Goal: Task Accomplishment & Management: Manage account settings

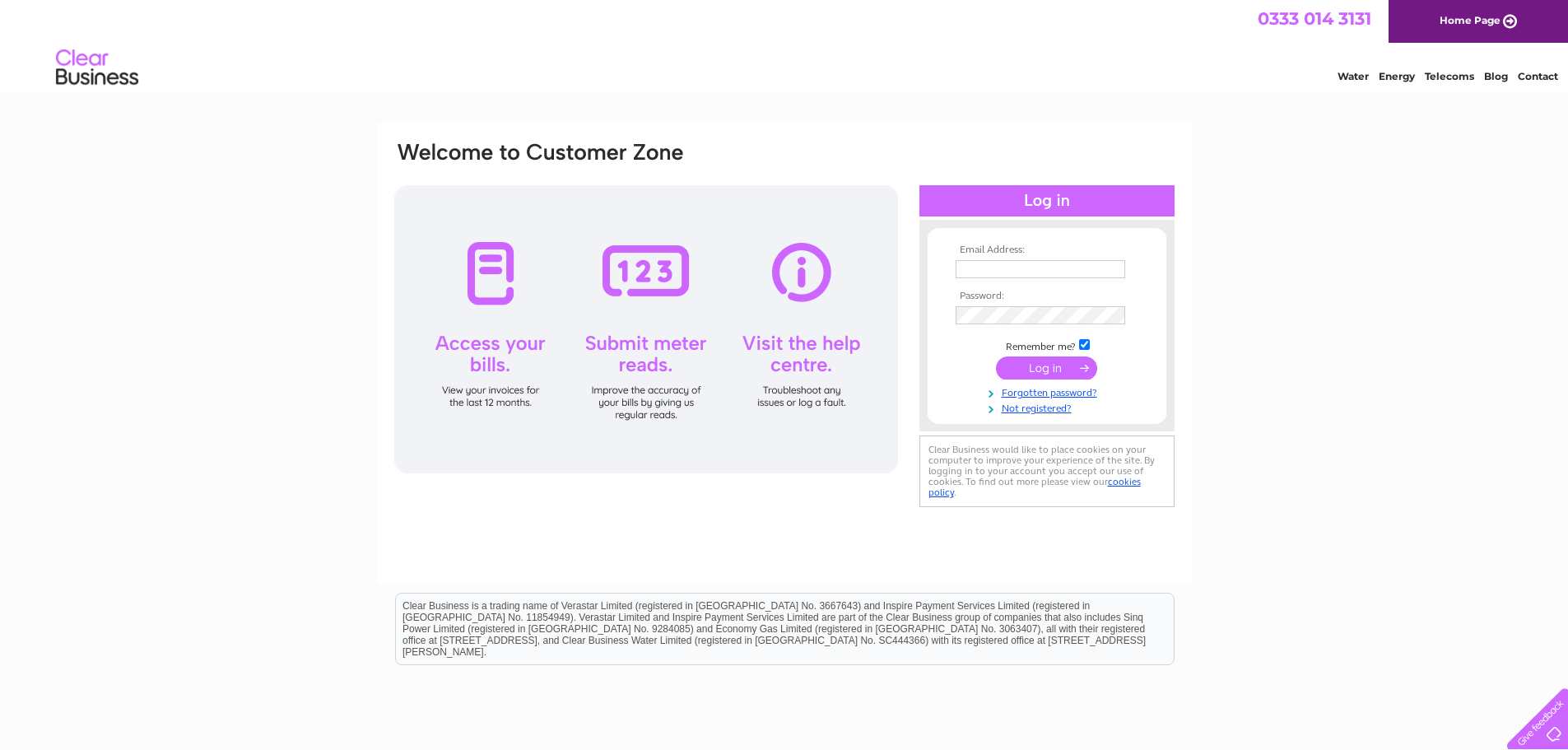
type input "[PERSON_NAME][EMAIL_ADDRESS][DOMAIN_NAME]"
click at [1046, 369] on input "submit" at bounding box center [1046, 367] width 101 height 23
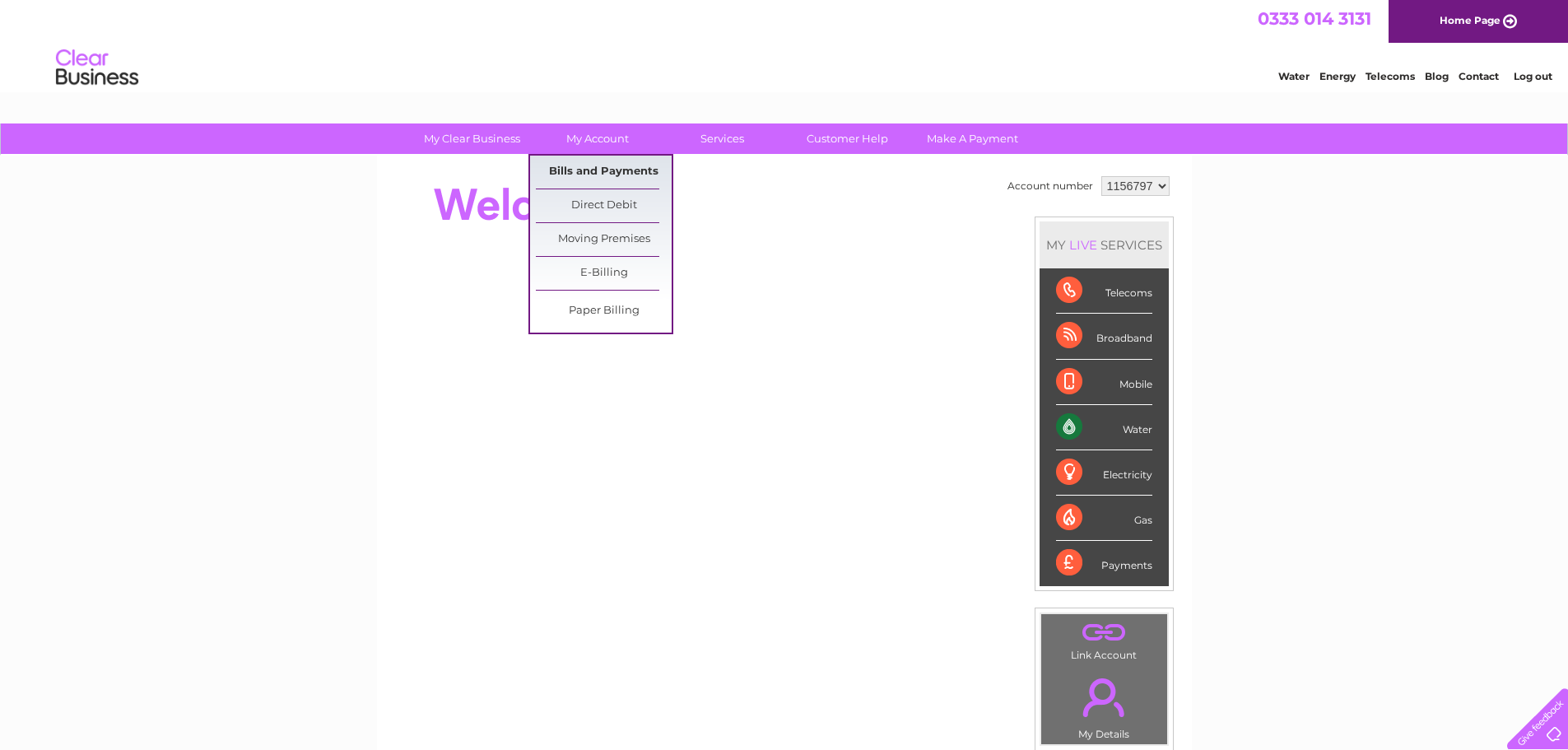
click at [602, 176] on link "Bills and Payments" at bounding box center [604, 173] width 136 height 33
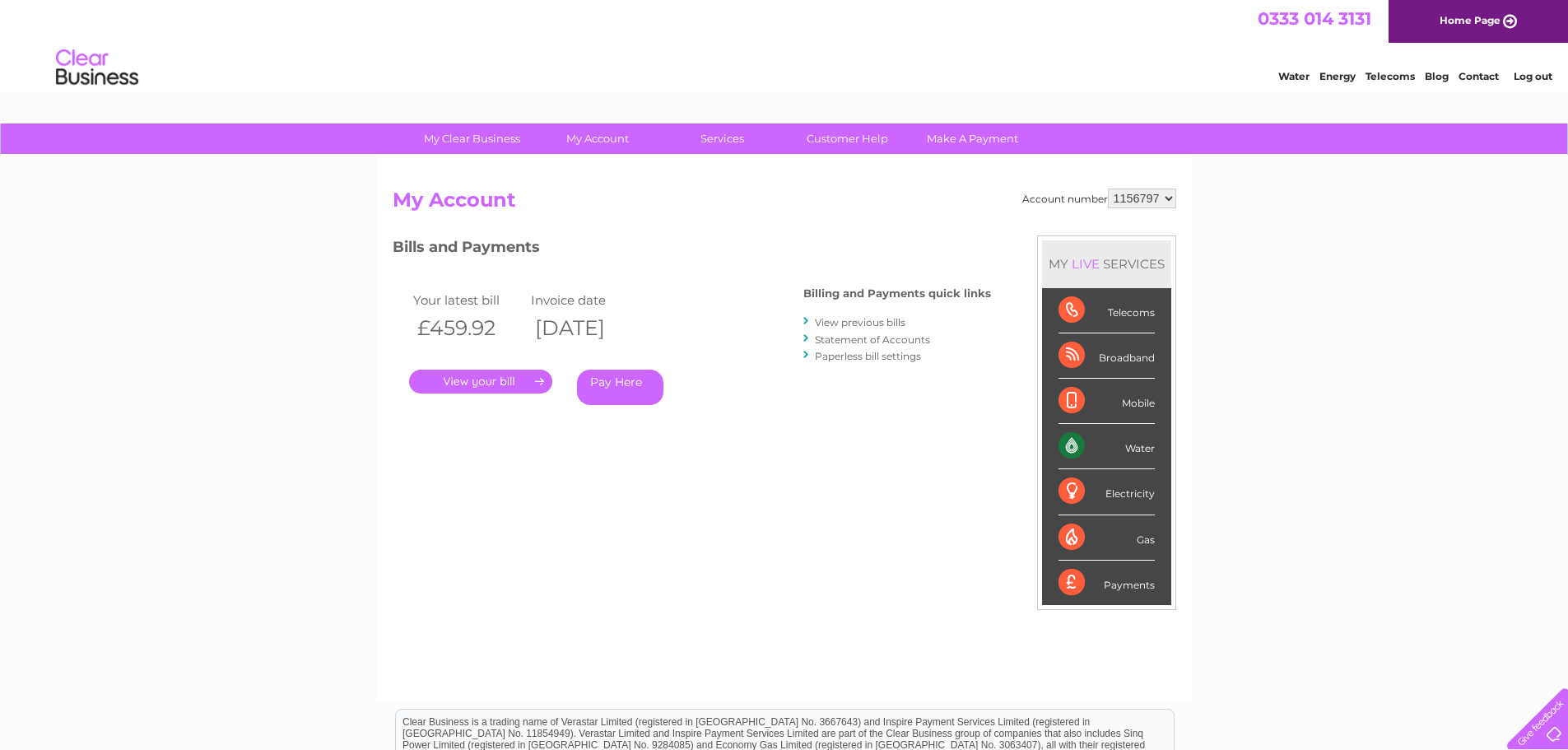
click at [510, 378] on link "." at bounding box center [481, 382] width 143 height 24
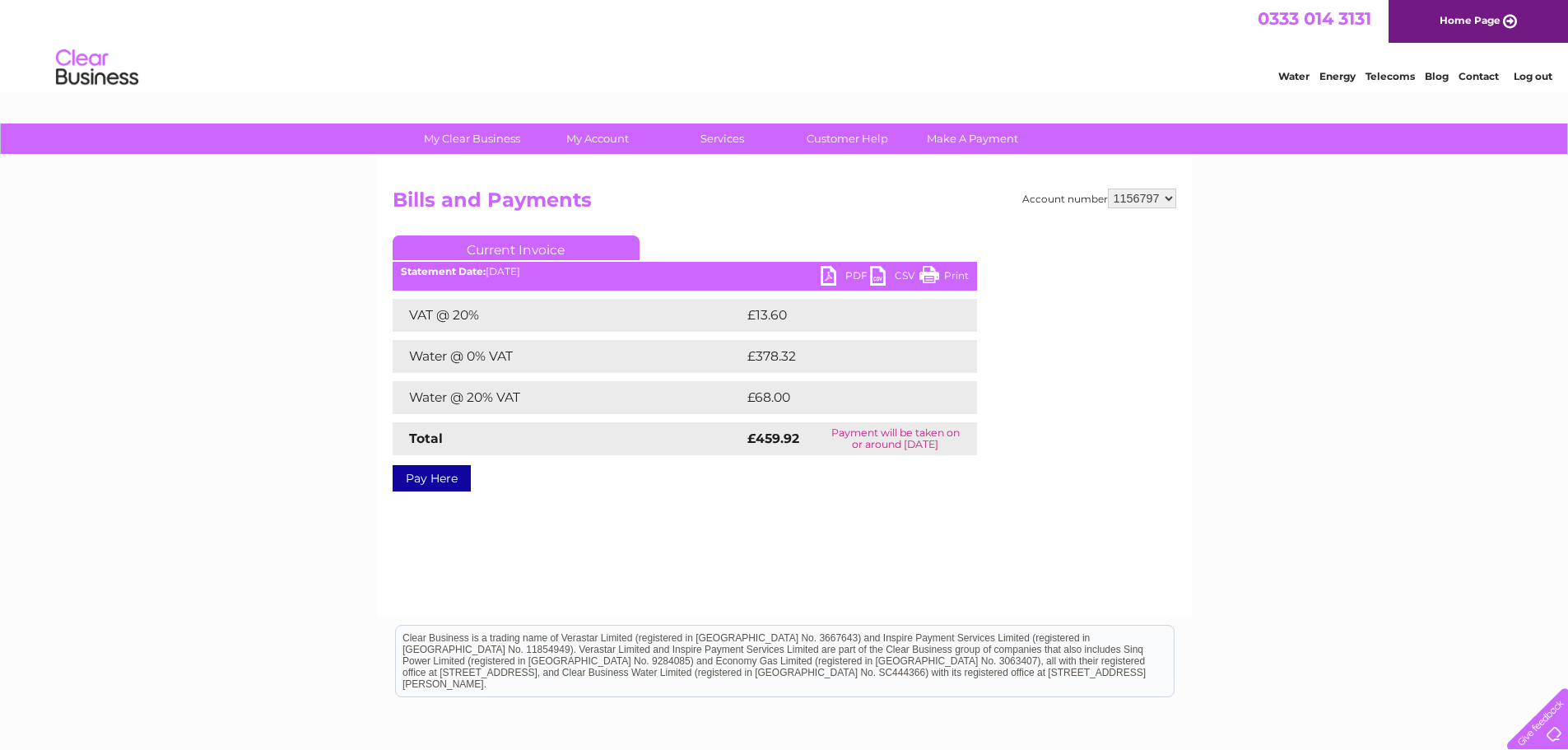
click at [844, 274] on link "PDF" at bounding box center [845, 278] width 50 height 24
click at [1531, 76] on link "Log out" at bounding box center [1533, 75] width 39 height 12
